Goal: Information Seeking & Learning: Learn about a topic

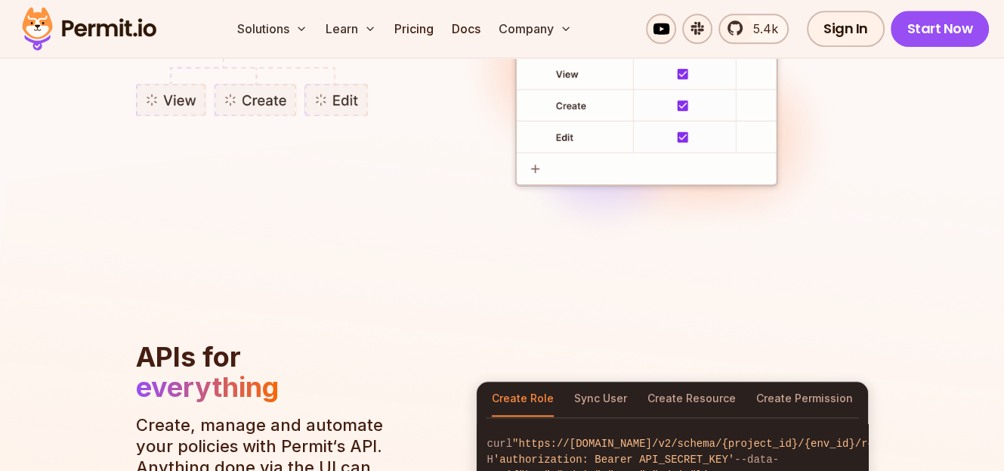
scroll to position [1459, 0]
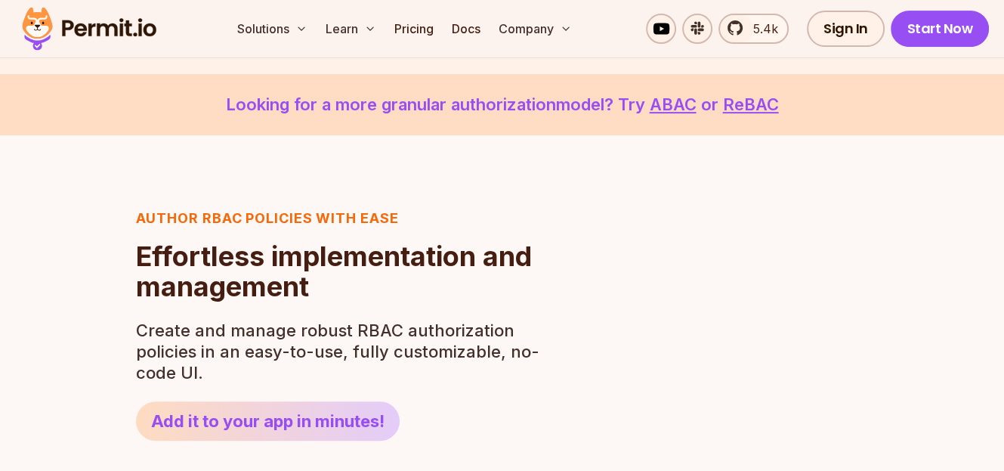
scroll to position [1015, 0]
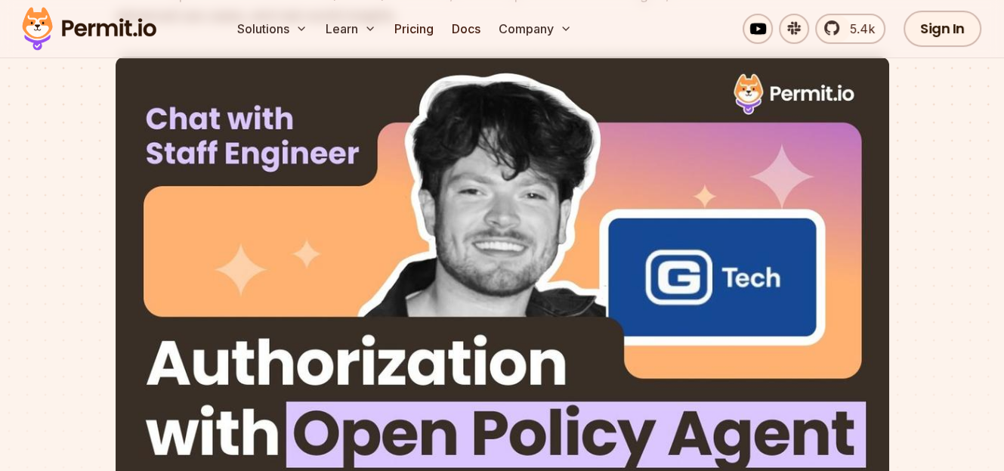
scroll to position [37, 0]
